Goal: Task Accomplishment & Management: Manage account settings

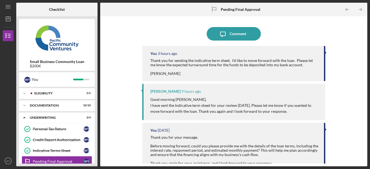
scroll to position [12, 0]
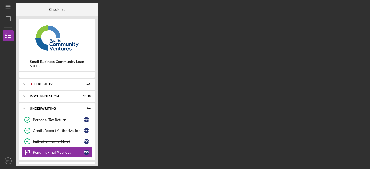
scroll to position [12, 0]
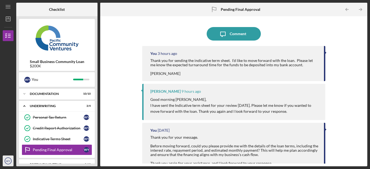
click at [7, 157] on icon "WY" at bounding box center [8, 161] width 11 height 14
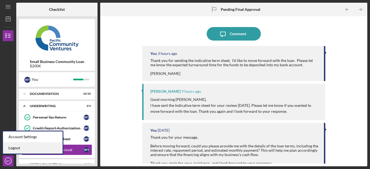
click at [24, 149] on link "Logout" at bounding box center [33, 148] width 60 height 11
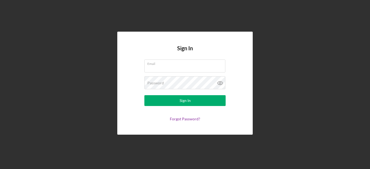
type input "[PERSON_NAME][EMAIL_ADDRESS][DOMAIN_NAME]"
